Goal: Information Seeking & Learning: Learn about a topic

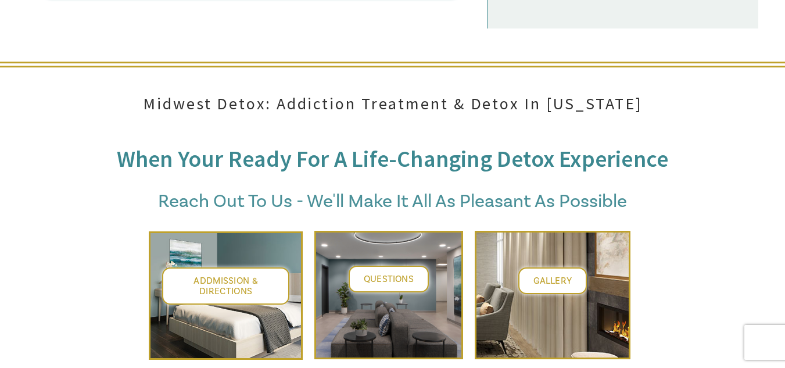
scroll to position [4409, 0]
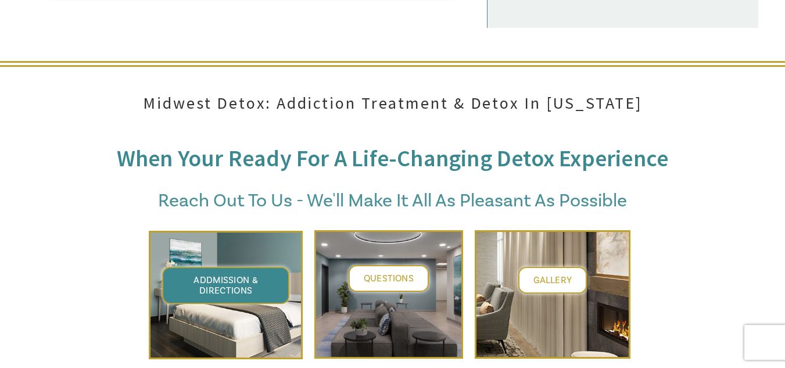
click at [256, 274] on span "Addmission & Directions" at bounding box center [226, 285] width 65 height 22
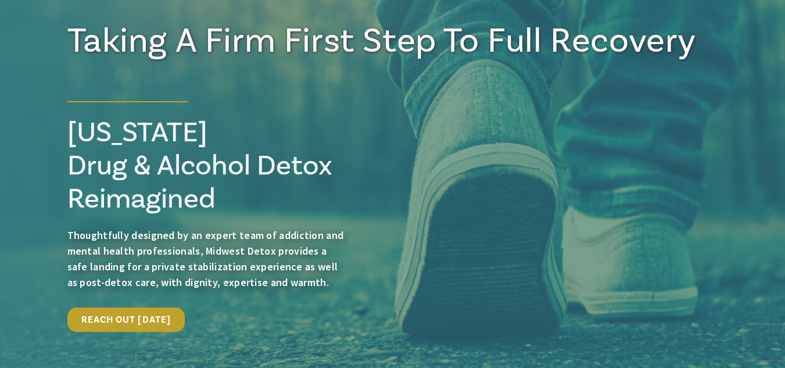
scroll to position [0, 0]
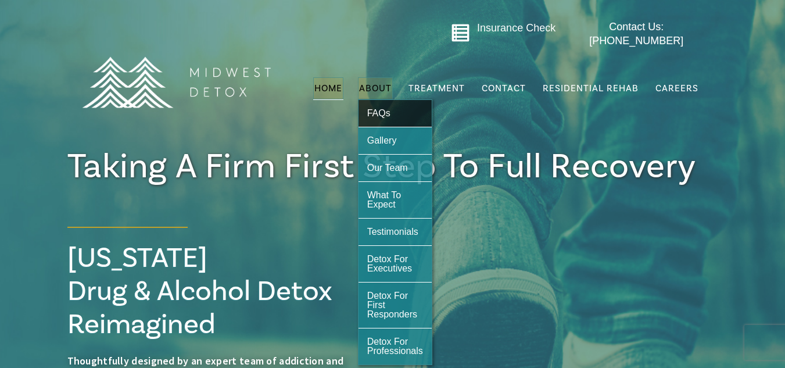
click at [390, 109] on span "FAQs" at bounding box center [378, 113] width 23 height 10
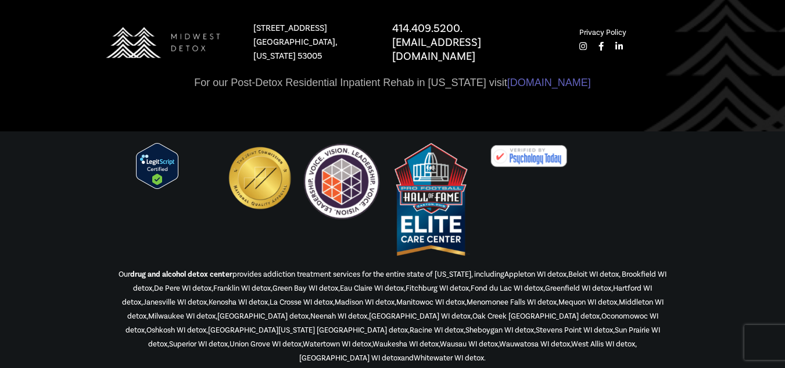
scroll to position [1566, 0]
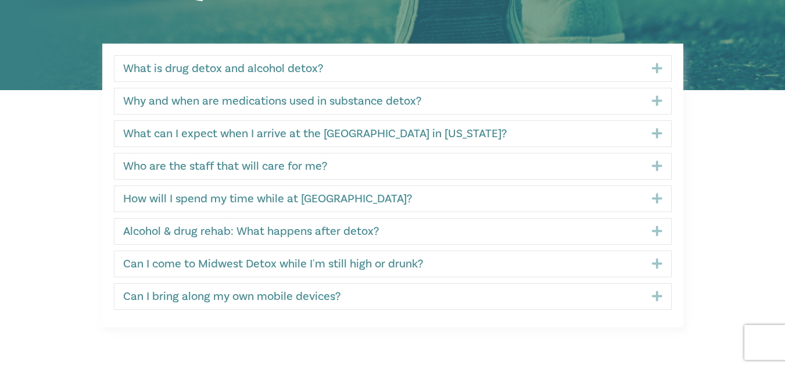
scroll to position [260, 0]
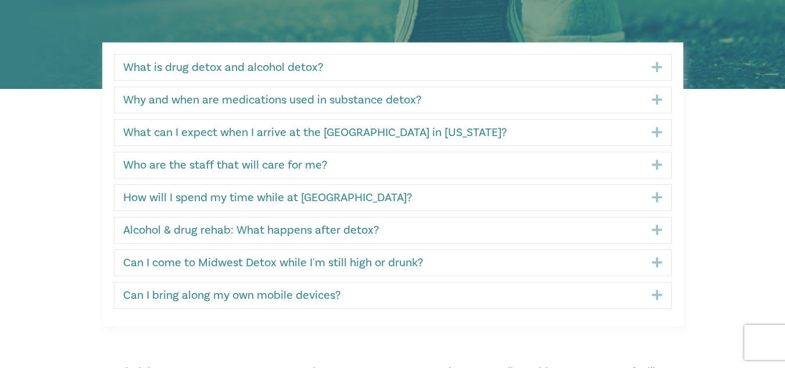
click at [383, 208] on div "How will I spend my time while at Midwest Detox? Expand" at bounding box center [393, 198] width 557 height 26
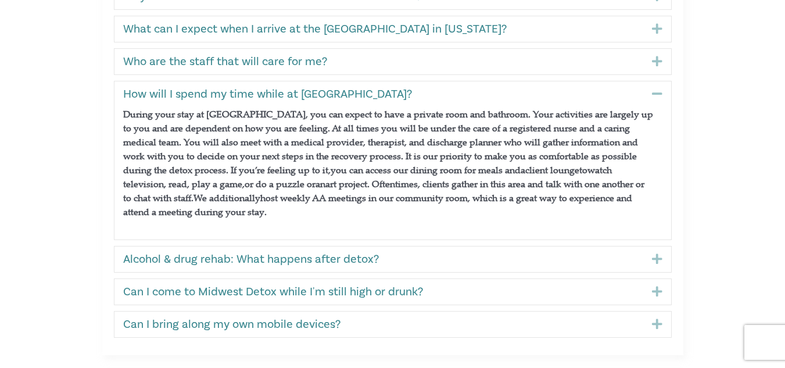
scroll to position [364, 0]
click at [294, 92] on link "How will I spend my time while at Midwest Detox?" at bounding box center [379, 94] width 512 height 14
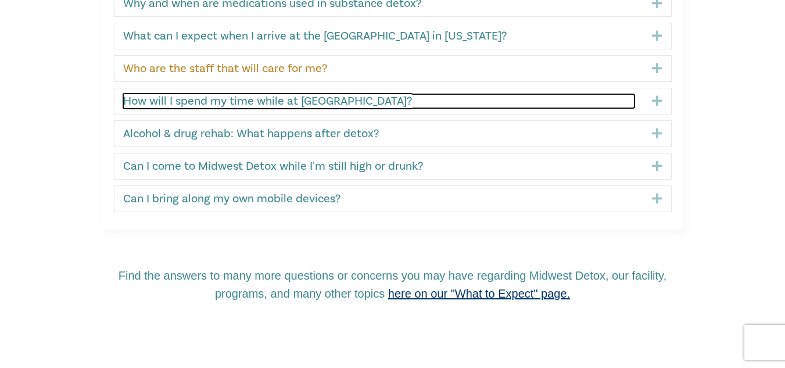
scroll to position [356, 0]
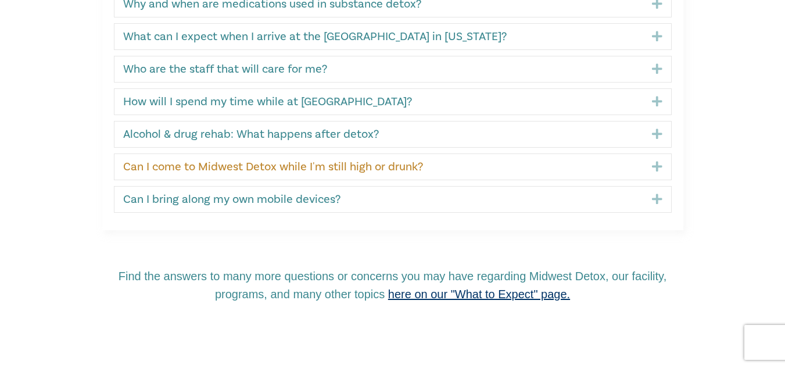
click at [340, 168] on link "Can I come to Midwest Detox while I'm still high or drunk?" at bounding box center [379, 167] width 512 height 14
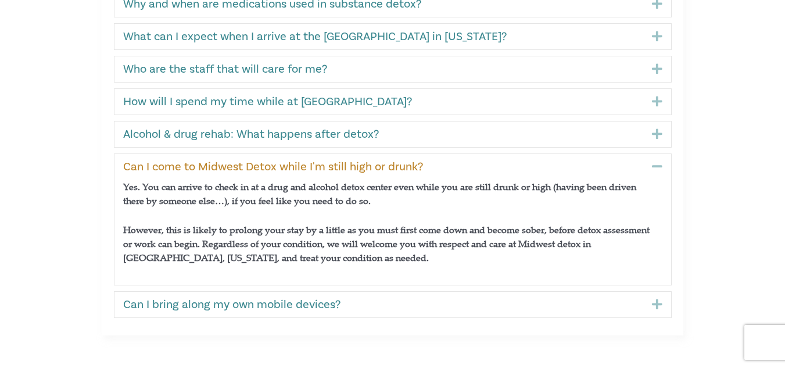
click at [359, 166] on link "Can I come to Midwest Detox while I'm still high or drunk?" at bounding box center [379, 167] width 512 height 14
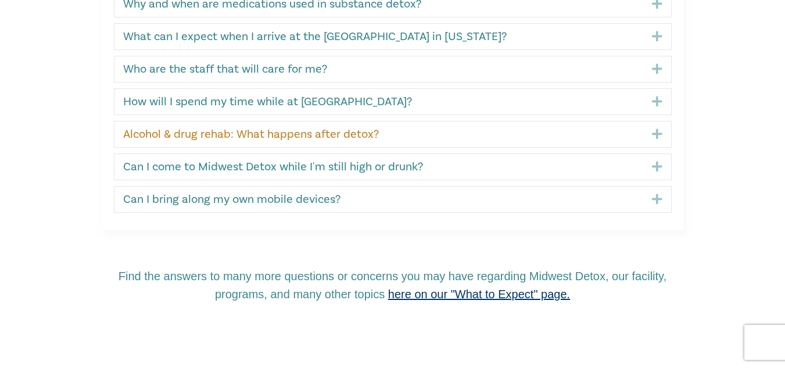
click at [354, 134] on link "Alcohol & drug rehab: What happens after detox?" at bounding box center [379, 134] width 512 height 14
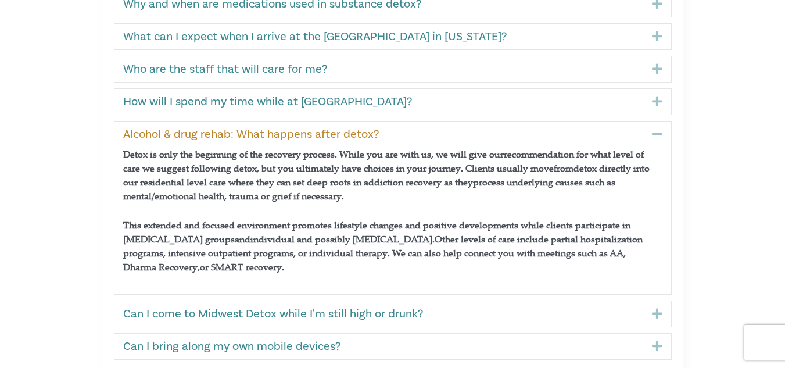
click at [420, 131] on link "Alcohol & drug rehab: What happens after detox?" at bounding box center [379, 134] width 512 height 14
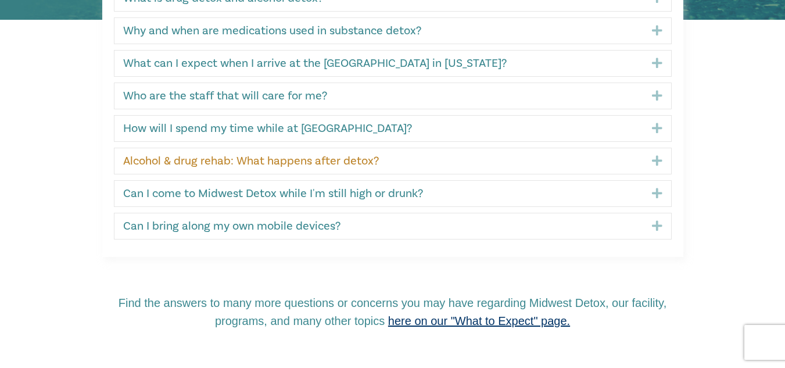
scroll to position [328, 0]
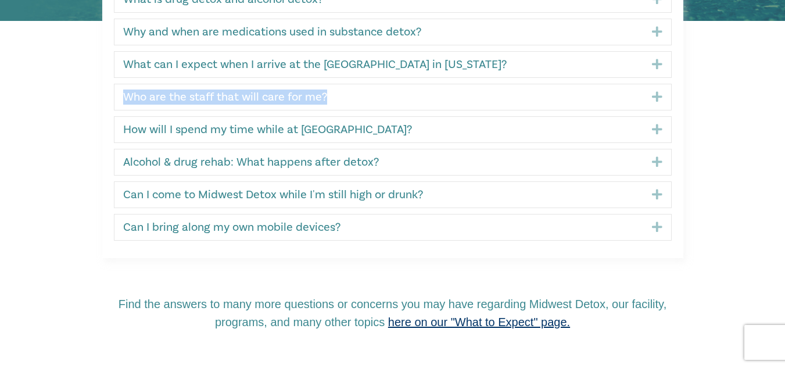
drag, startPoint x: 384, startPoint y: 83, endPoint x: 387, endPoint y: 97, distance: 14.8
click at [387, 97] on div "What is drug detox and alcohol detox? Expand Detox ification, or detox, is the …" at bounding box center [393, 113] width 558 height 255
click at [387, 97] on link "Who are the staff that will care for me?" at bounding box center [379, 97] width 512 height 14
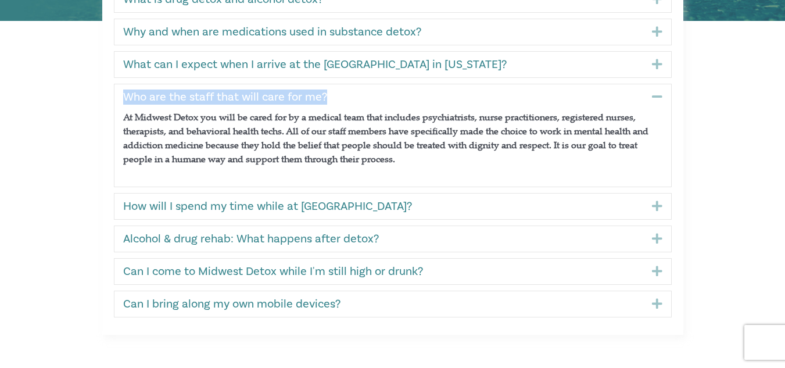
click at [389, 98] on link "Who are the staff that will care for me?" at bounding box center [379, 97] width 512 height 14
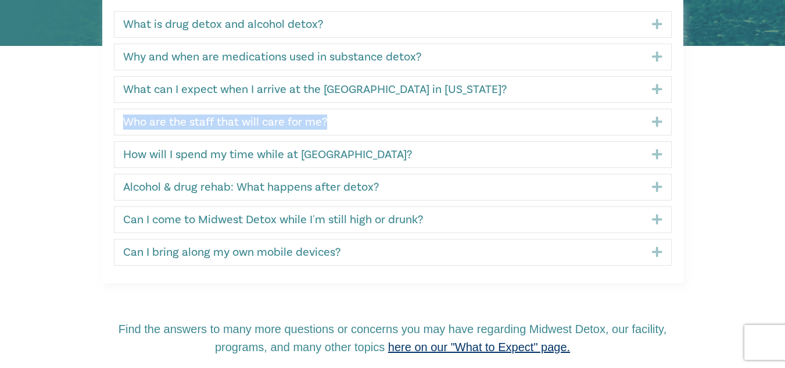
scroll to position [302, 0]
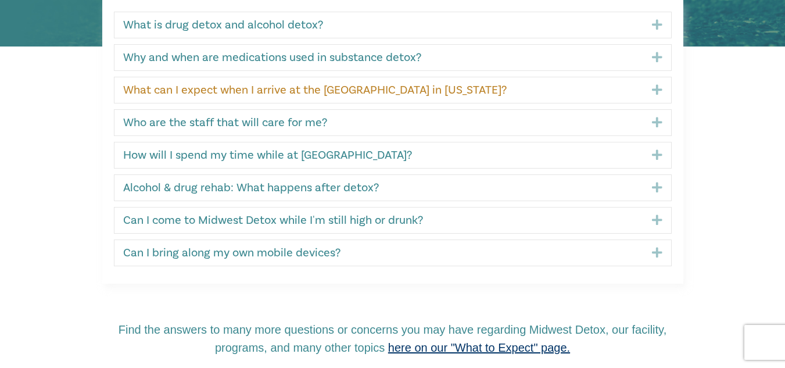
drag, startPoint x: 500, startPoint y: 102, endPoint x: 492, endPoint y: 95, distance: 10.7
click at [492, 95] on div "What can I expect when I arrive at the detox center in Wisconsin? Expand" at bounding box center [393, 90] width 557 height 26
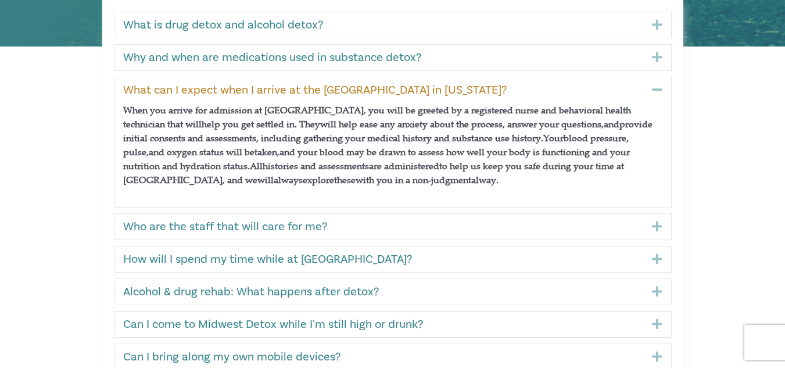
click at [492, 95] on link "What can I expect when I arrive at the detox center in Wisconsin?" at bounding box center [379, 90] width 512 height 14
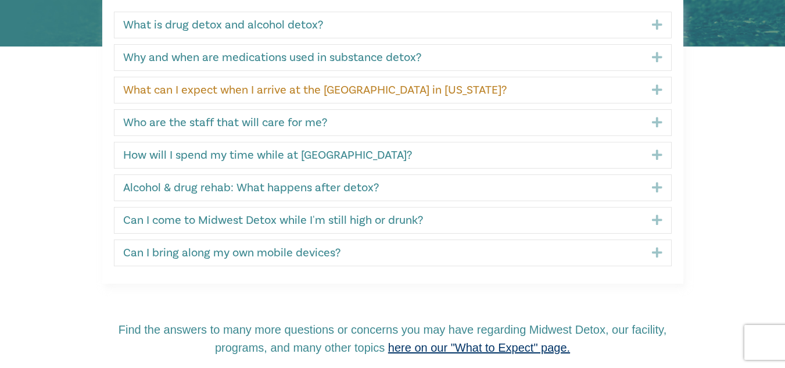
click at [492, 95] on link "What can I expect when I arrive at the detox center in Wisconsin?" at bounding box center [379, 90] width 512 height 14
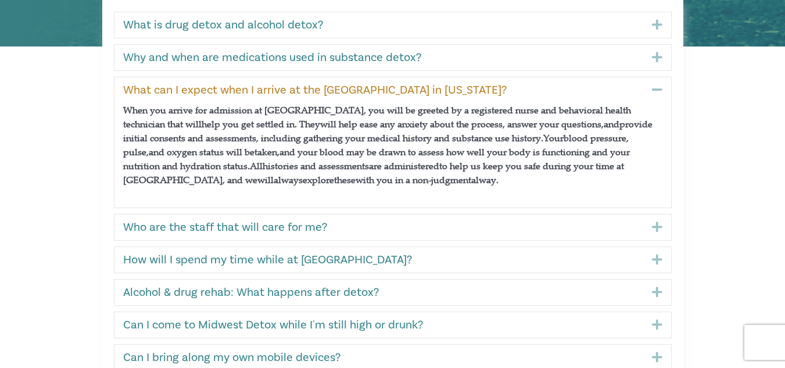
click at [492, 94] on link "What can I expect when I arrive at the detox center in Wisconsin?" at bounding box center [379, 90] width 512 height 14
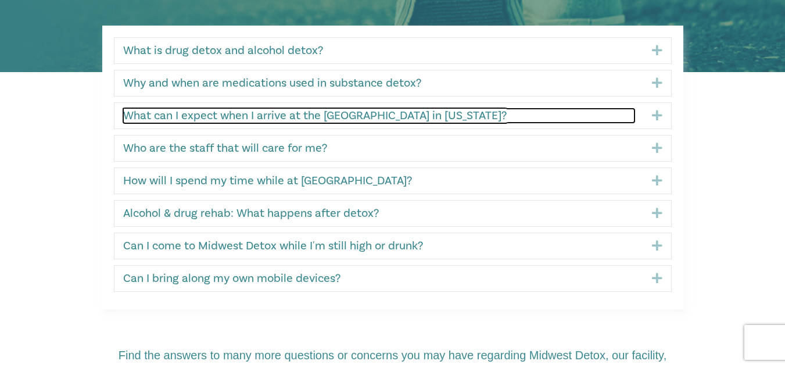
scroll to position [277, 0]
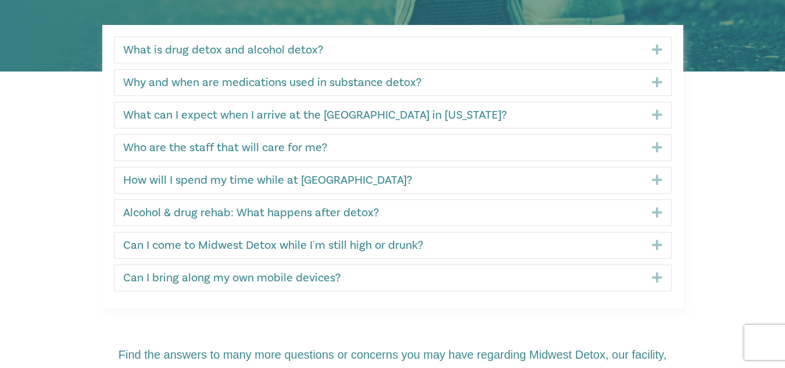
click at [411, 285] on div "Can I bring along my own mobile devices? Expand" at bounding box center [393, 278] width 557 height 26
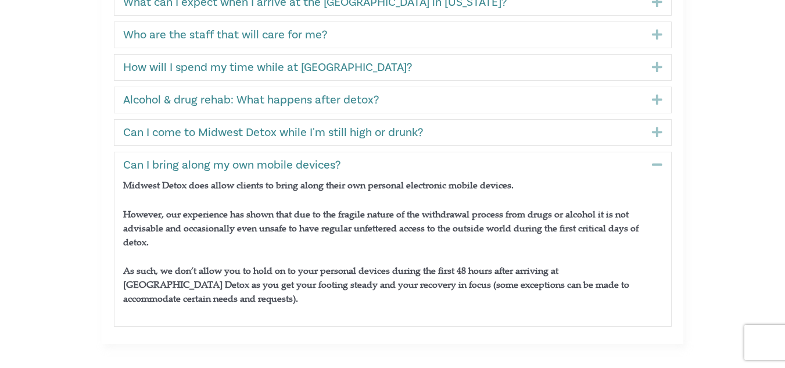
scroll to position [391, 0]
click at [456, 158] on link "Can I bring along my own mobile devices?" at bounding box center [379, 165] width 512 height 14
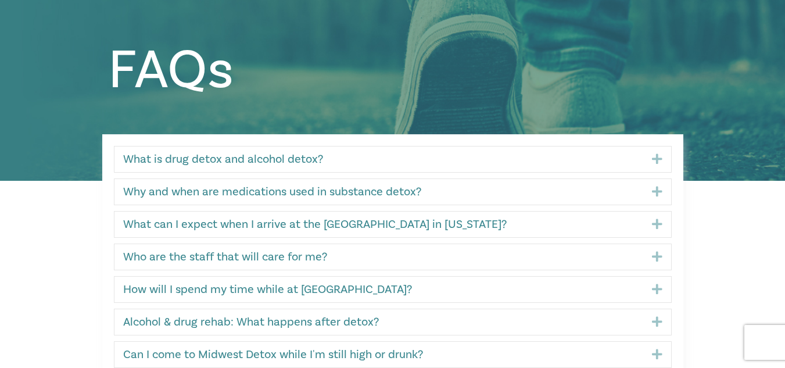
scroll to position [0, 0]
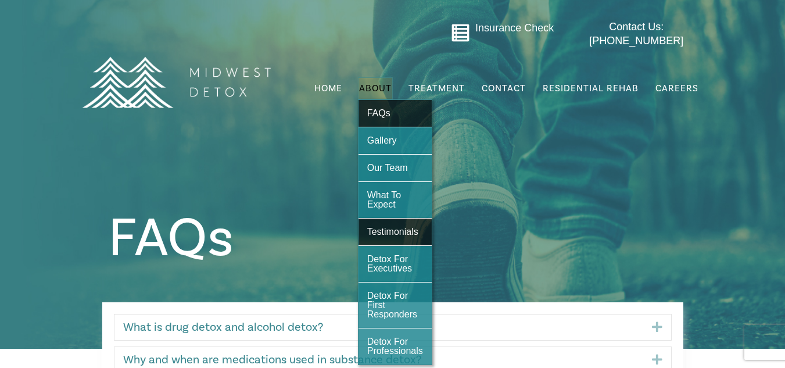
click at [408, 227] on span "Testimonials" at bounding box center [392, 232] width 51 height 10
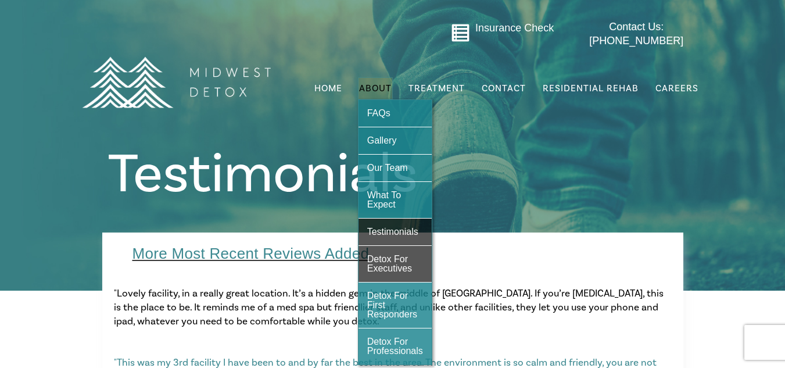
click at [409, 267] on link "Detox For Executives" at bounding box center [395, 264] width 73 height 36
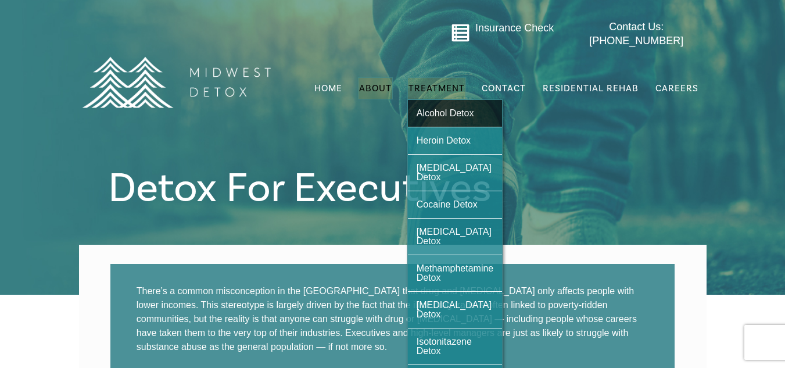
click at [441, 100] on link "Alcohol Detox" at bounding box center [455, 113] width 95 height 27
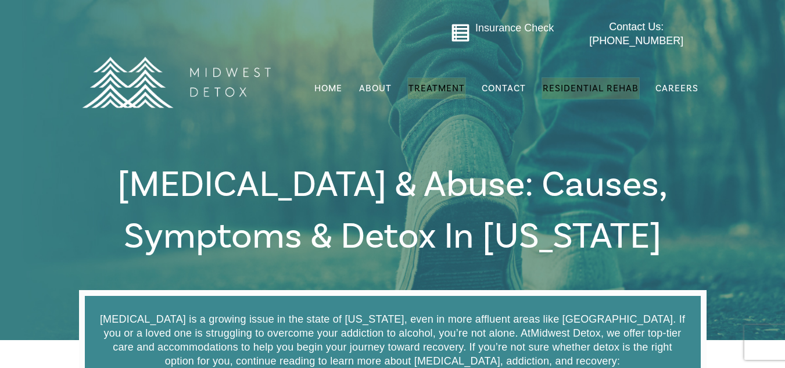
click at [574, 85] on span "Residential Rehab" at bounding box center [591, 89] width 96 height 12
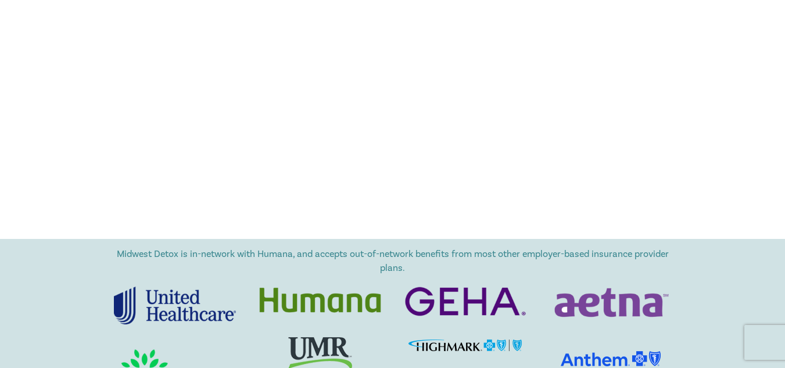
scroll to position [1885, 0]
